Goal: Information Seeking & Learning: Learn about a topic

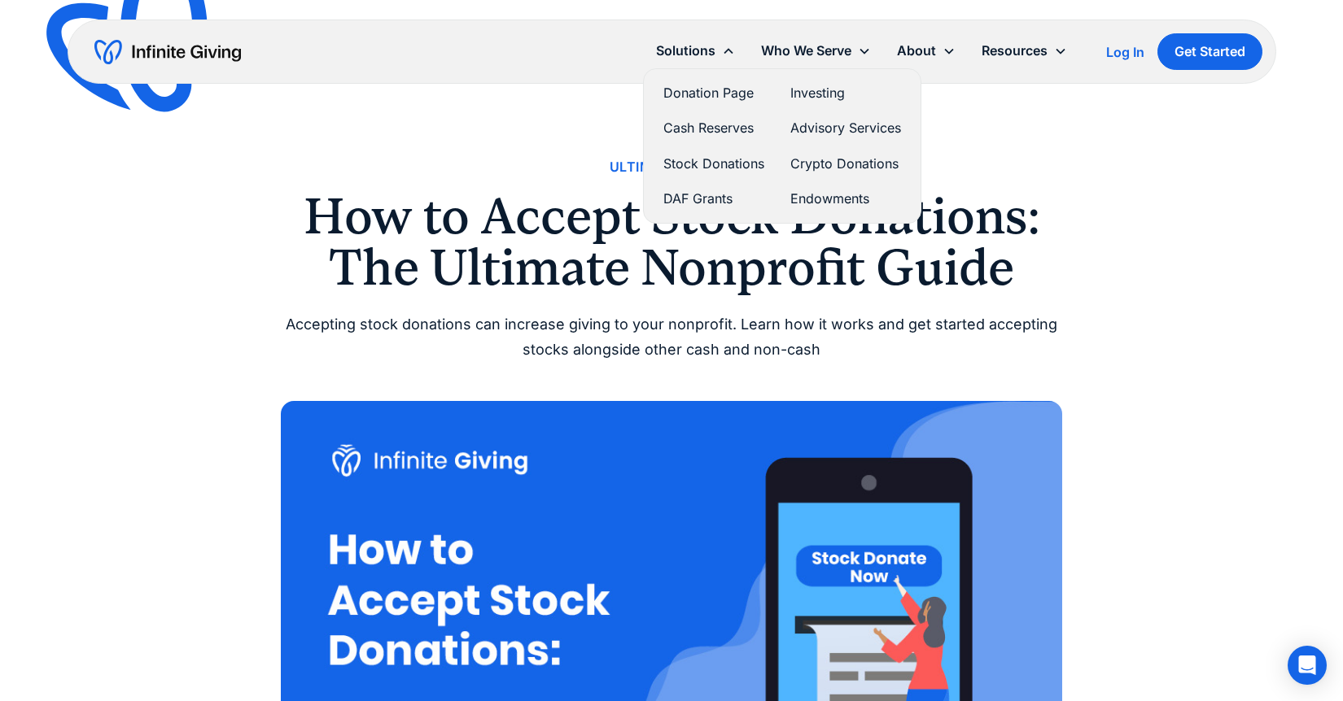
click at [694, 162] on link "Stock Donations" at bounding box center [713, 164] width 101 height 22
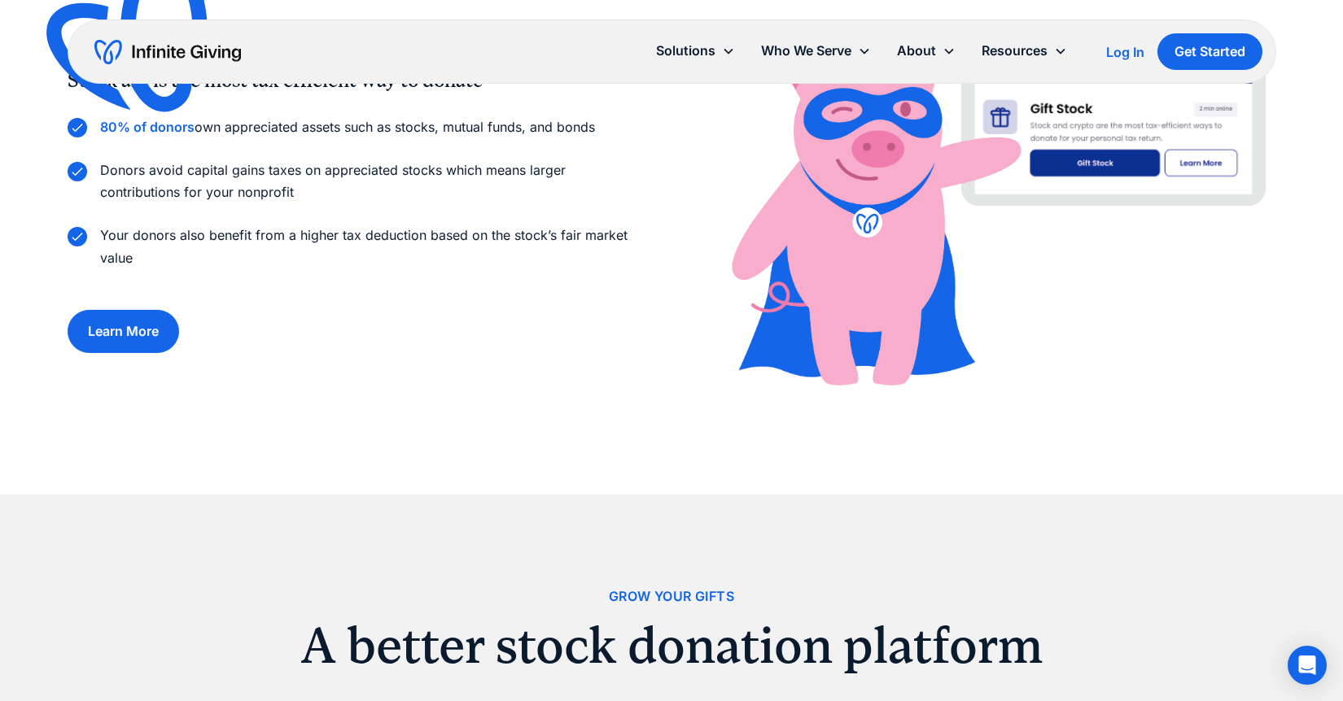
scroll to position [1328, 0]
